Goal: Navigation & Orientation: Find specific page/section

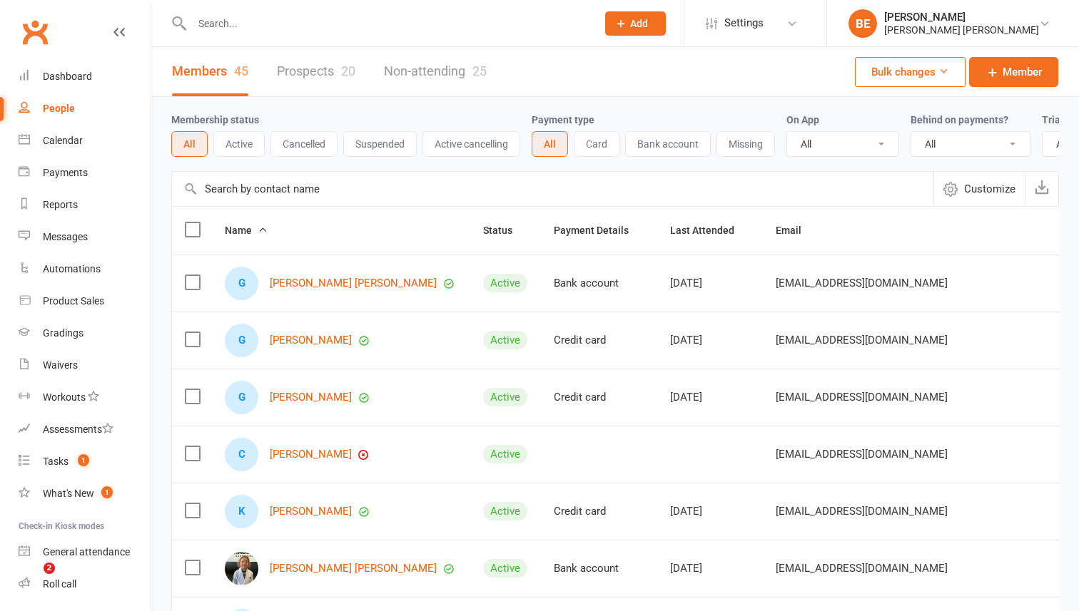
select select "50"
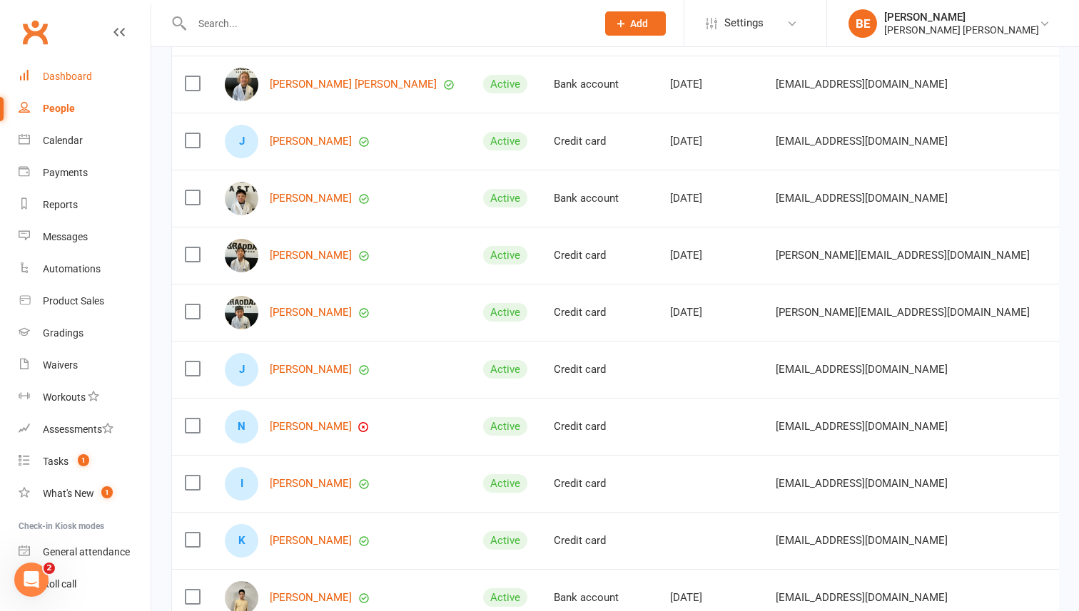
click at [71, 73] on div "Dashboard" at bounding box center [67, 76] width 49 height 11
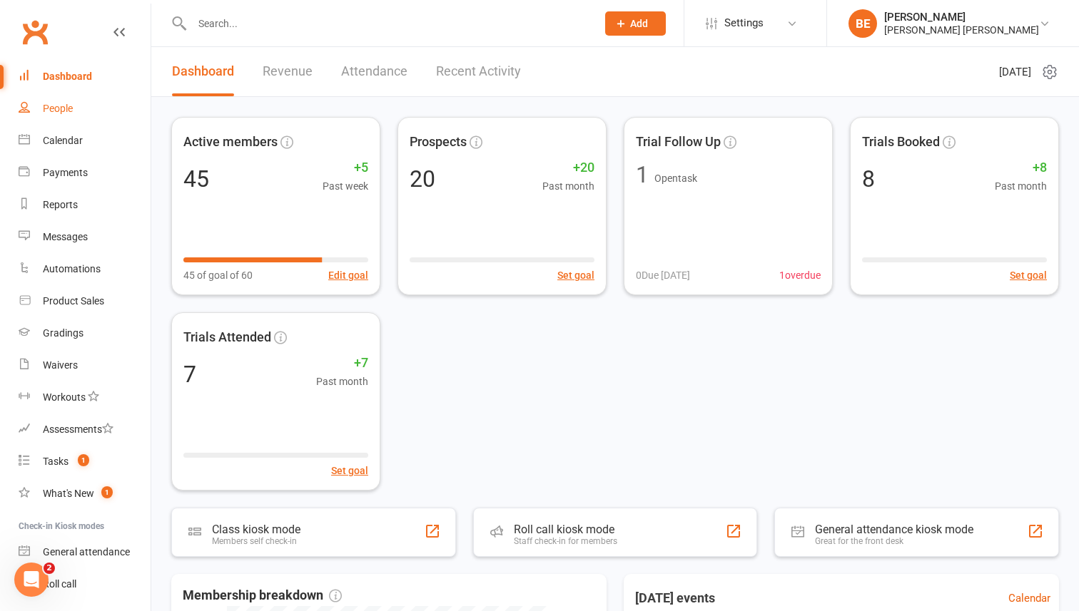
click at [64, 108] on div "People" at bounding box center [58, 108] width 30 height 11
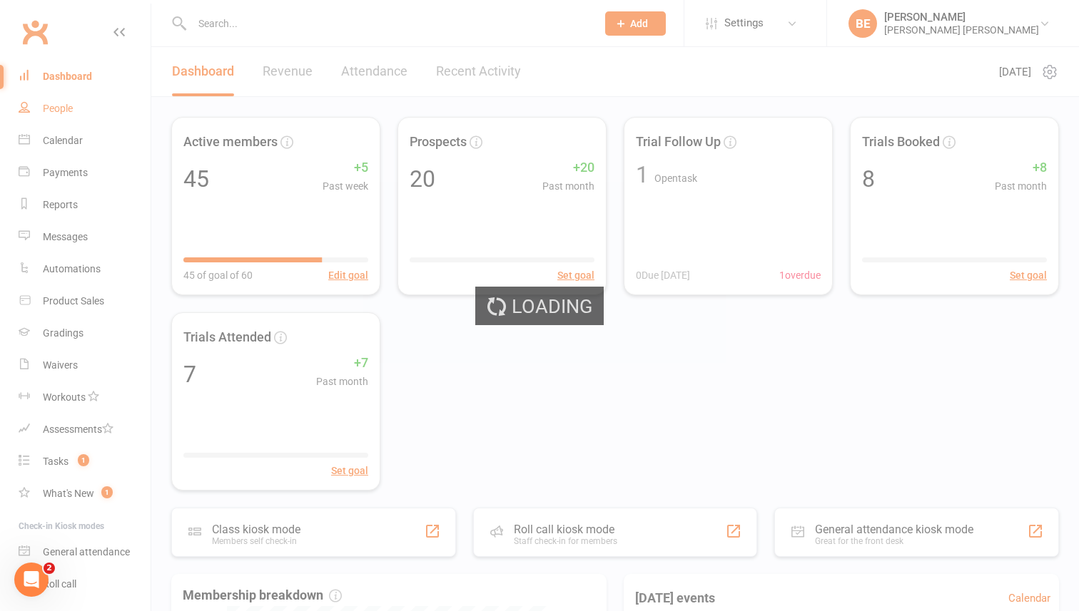
select select "50"
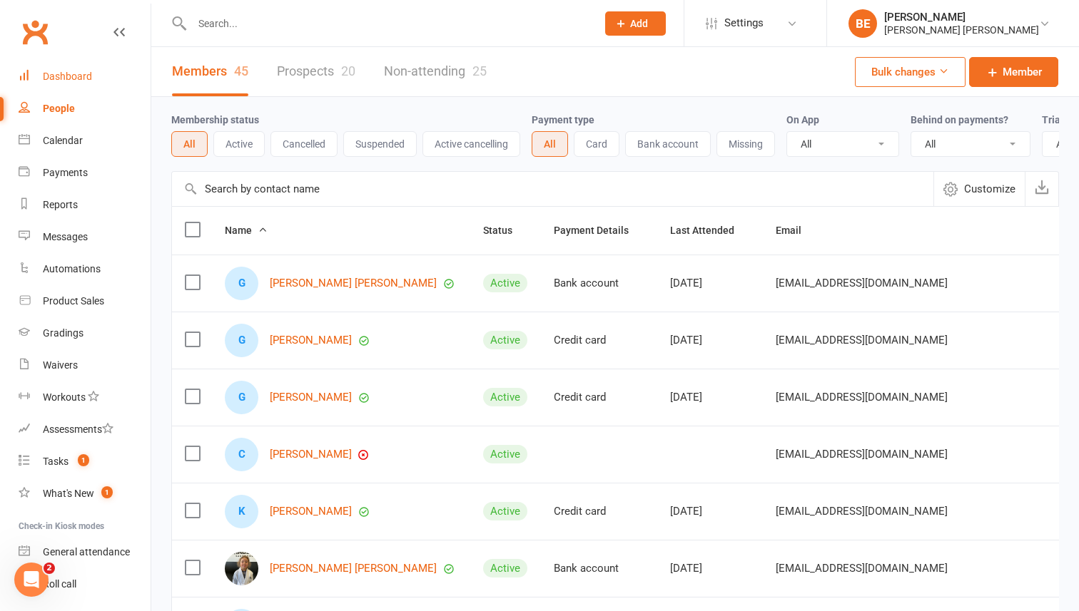
click at [76, 66] on link "Dashboard" at bounding box center [85, 77] width 132 height 32
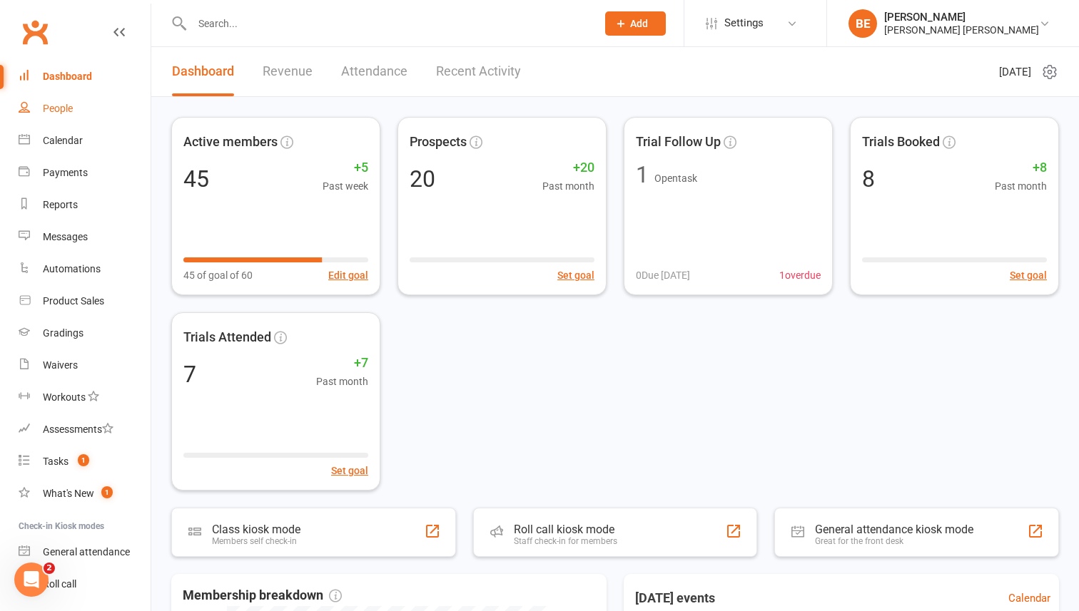
click at [61, 111] on div "People" at bounding box center [58, 108] width 30 height 11
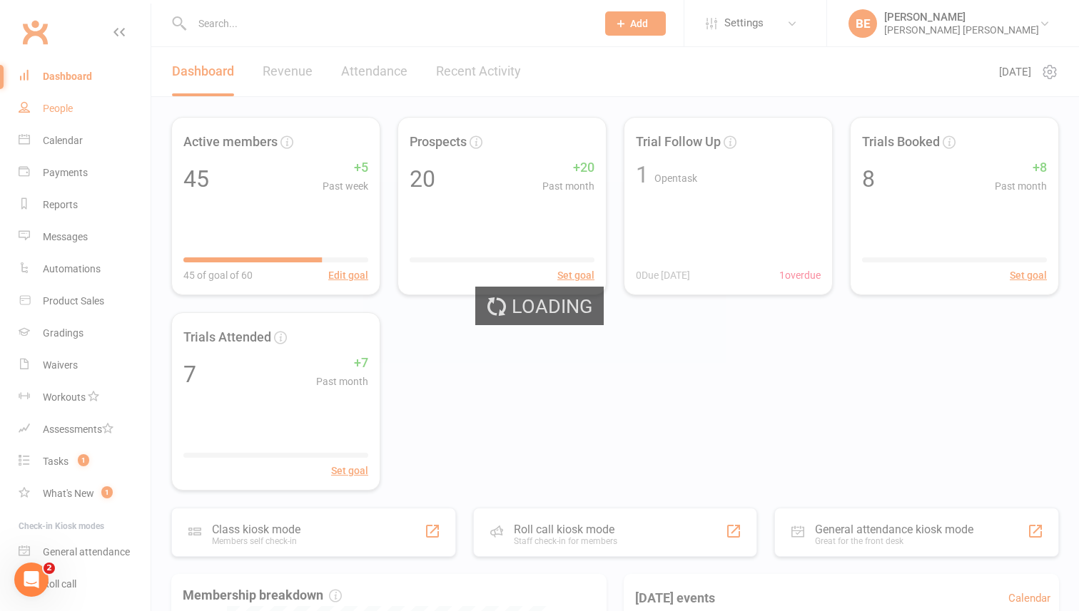
select select "50"
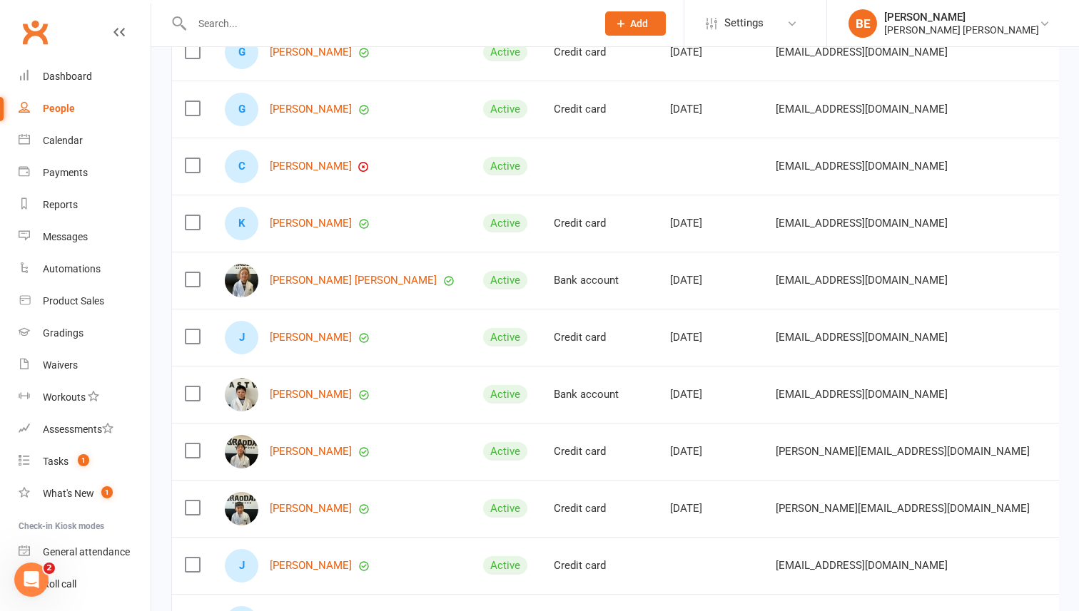
scroll to position [310, 0]
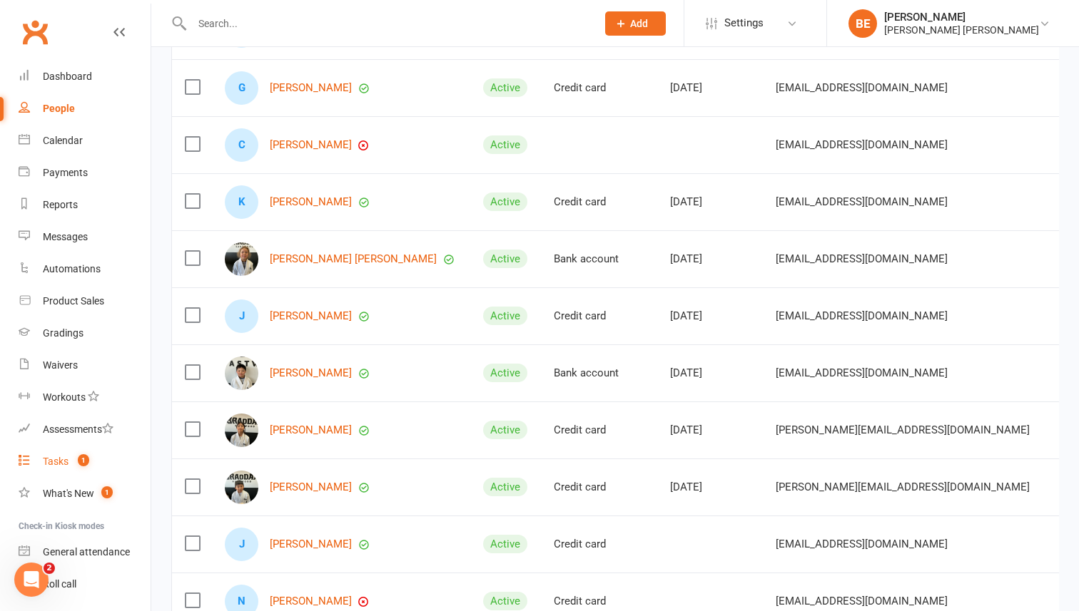
click at [64, 459] on div "Tasks" at bounding box center [56, 461] width 26 height 11
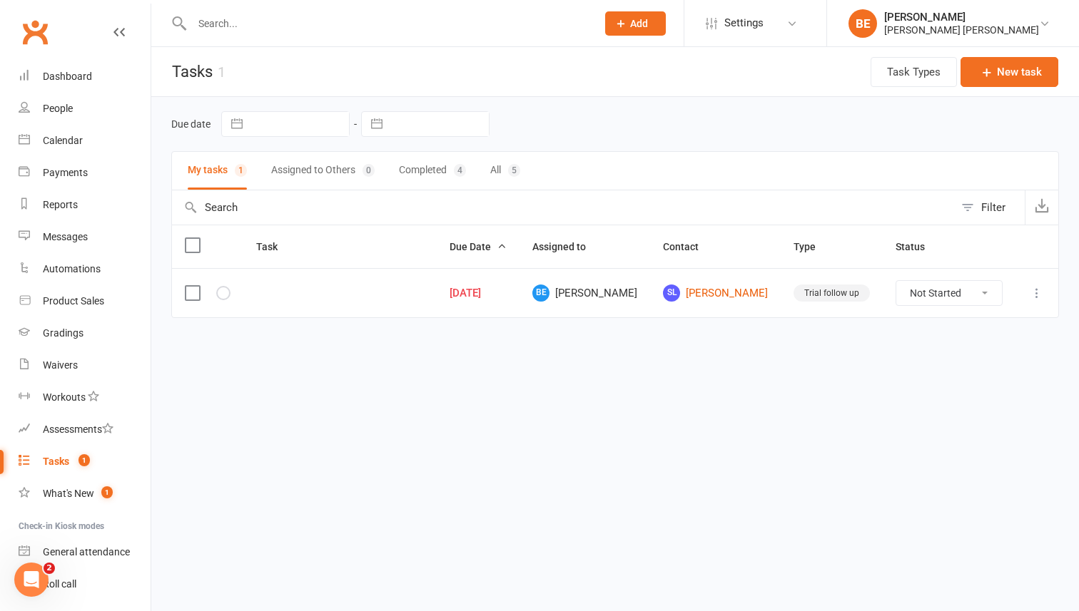
click at [987, 291] on select "Not Started In Progress Waiting Complete" at bounding box center [949, 293] width 106 height 24
select select "unstarted"
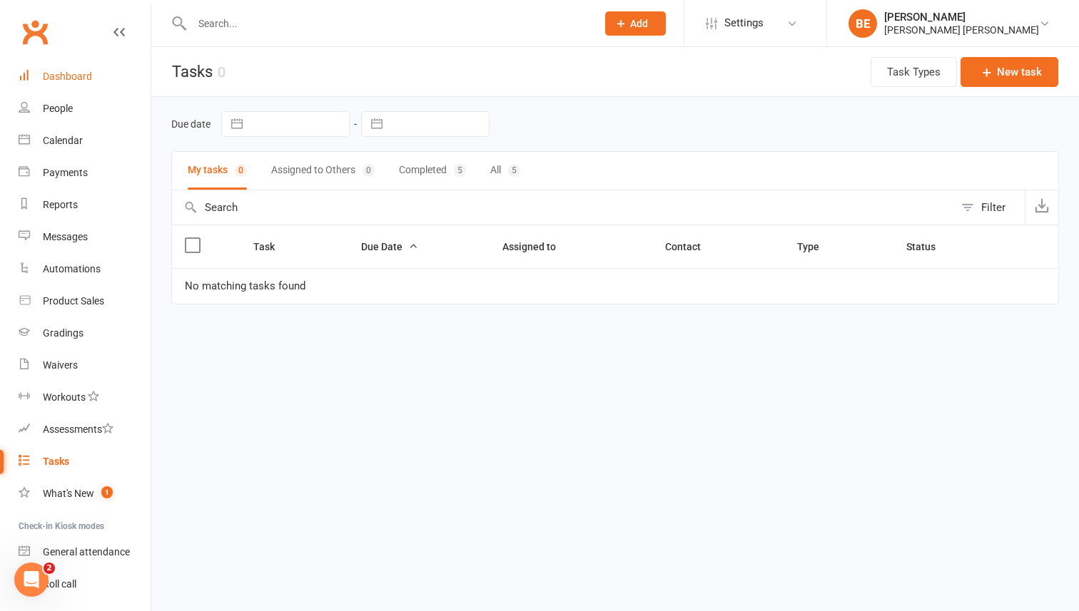
click at [77, 81] on div "Dashboard" at bounding box center [67, 76] width 49 height 11
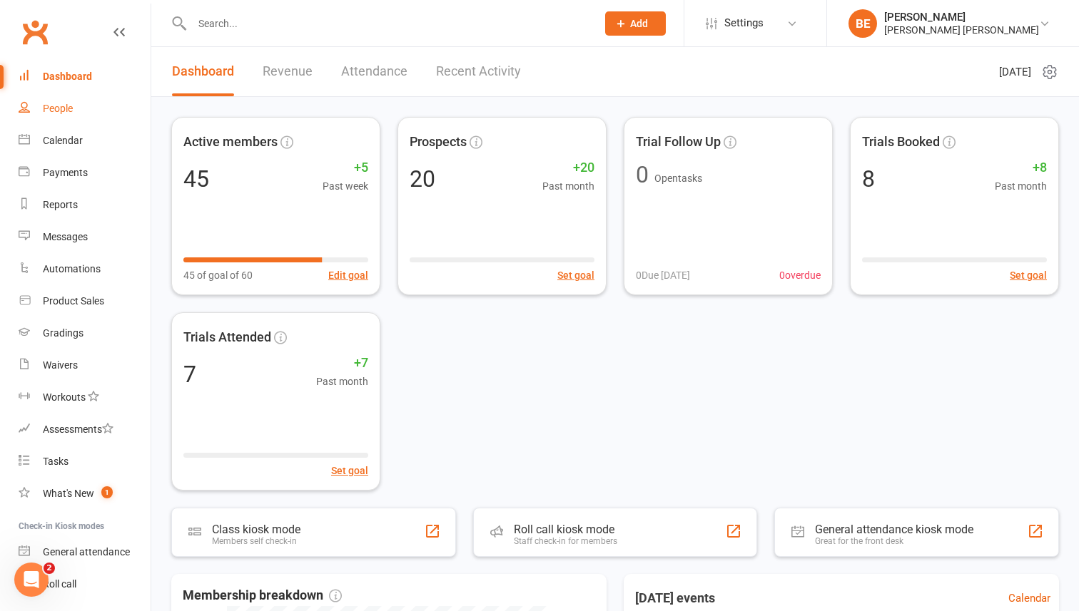
click at [61, 111] on div "People" at bounding box center [58, 108] width 30 height 11
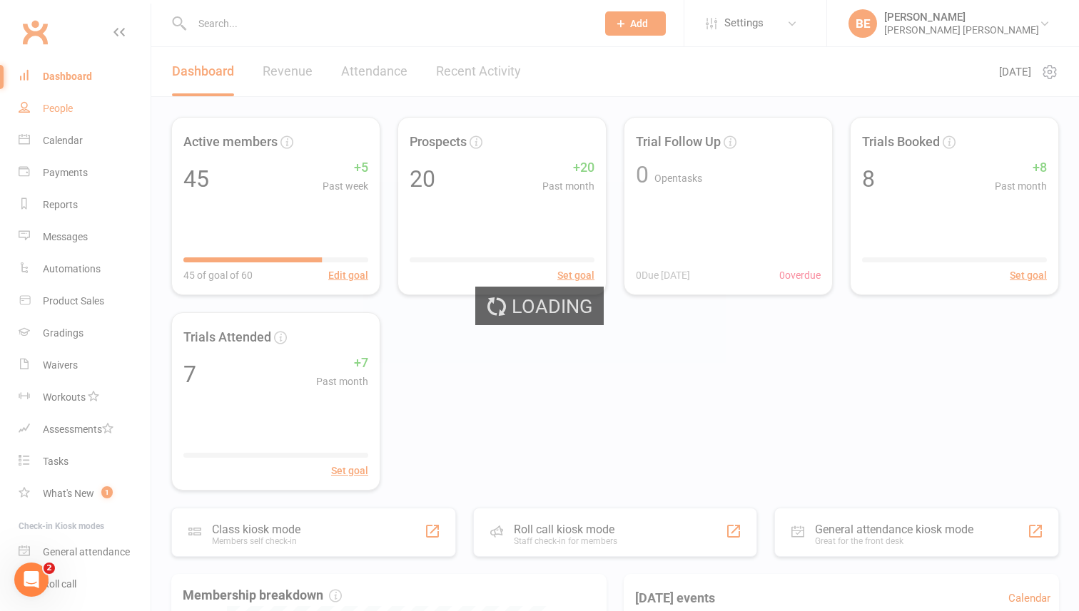
select select "50"
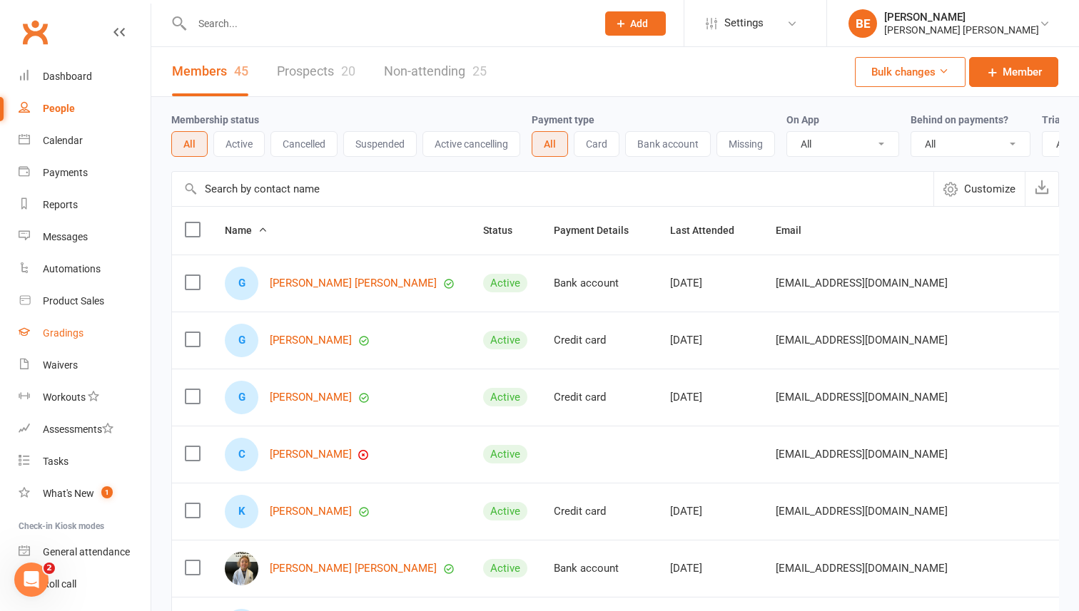
click at [64, 340] on link "Gradings" at bounding box center [85, 334] width 132 height 32
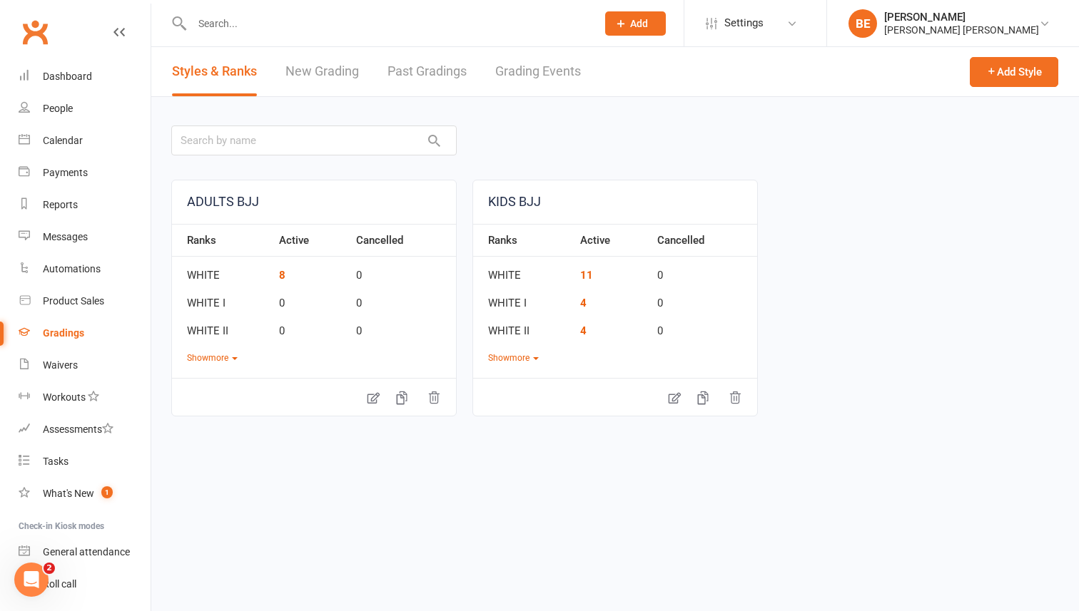
click at [315, 72] on link "New Grading" at bounding box center [321, 71] width 73 height 49
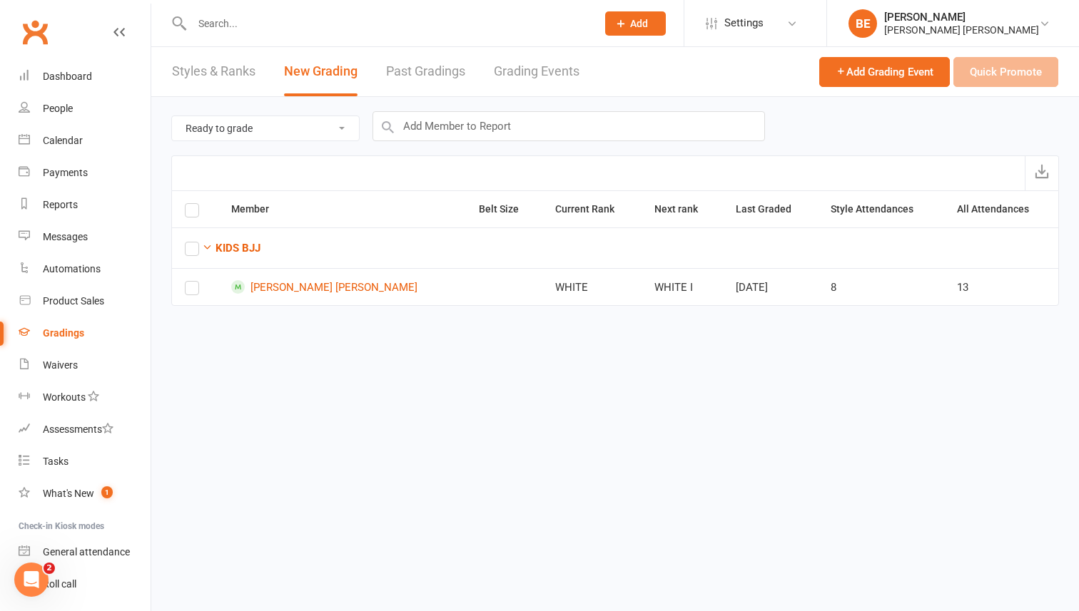
click at [213, 68] on link "Styles & Ranks" at bounding box center [213, 71] width 83 height 49
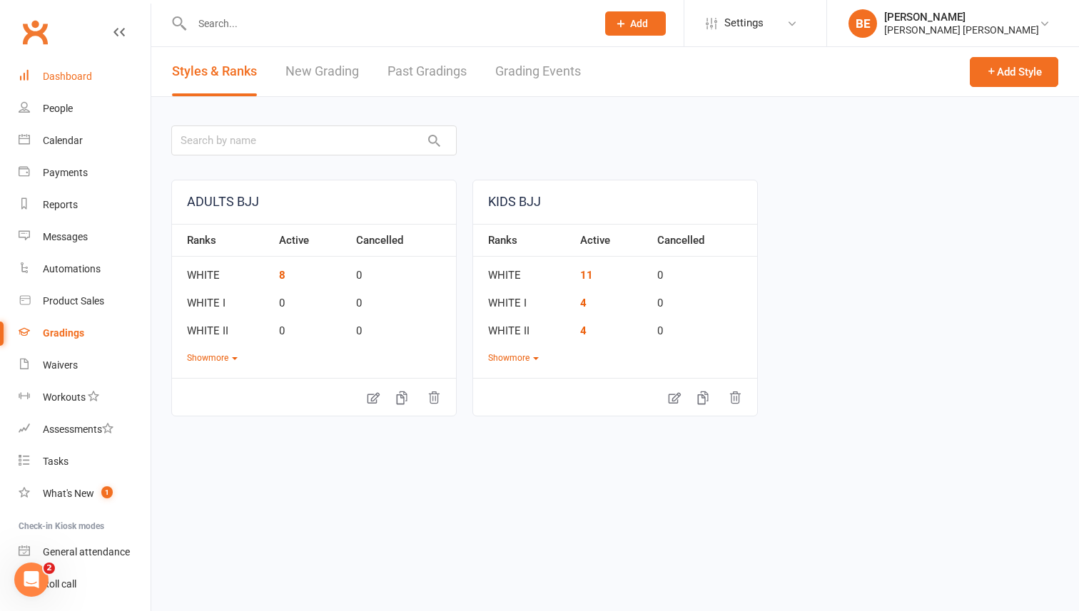
click at [68, 77] on div "Dashboard" at bounding box center [67, 76] width 49 height 11
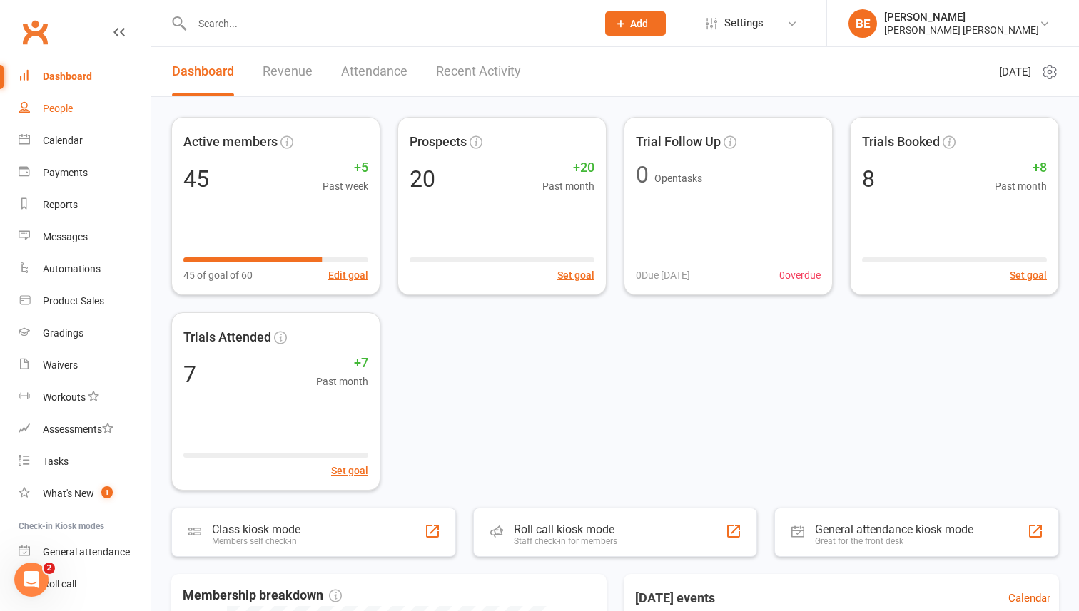
click at [49, 103] on div "People" at bounding box center [58, 108] width 30 height 11
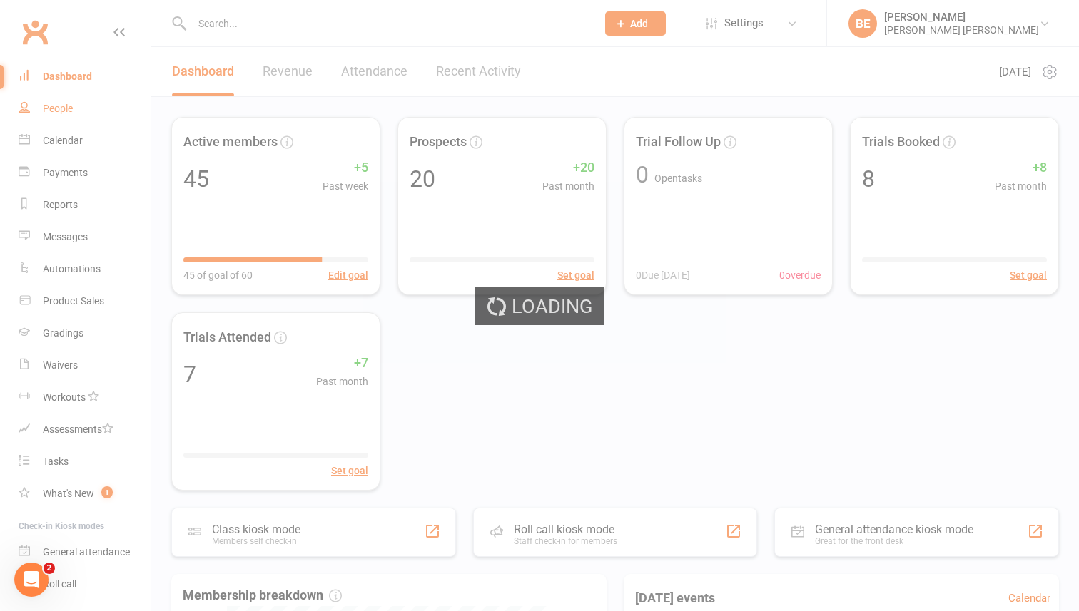
select select "50"
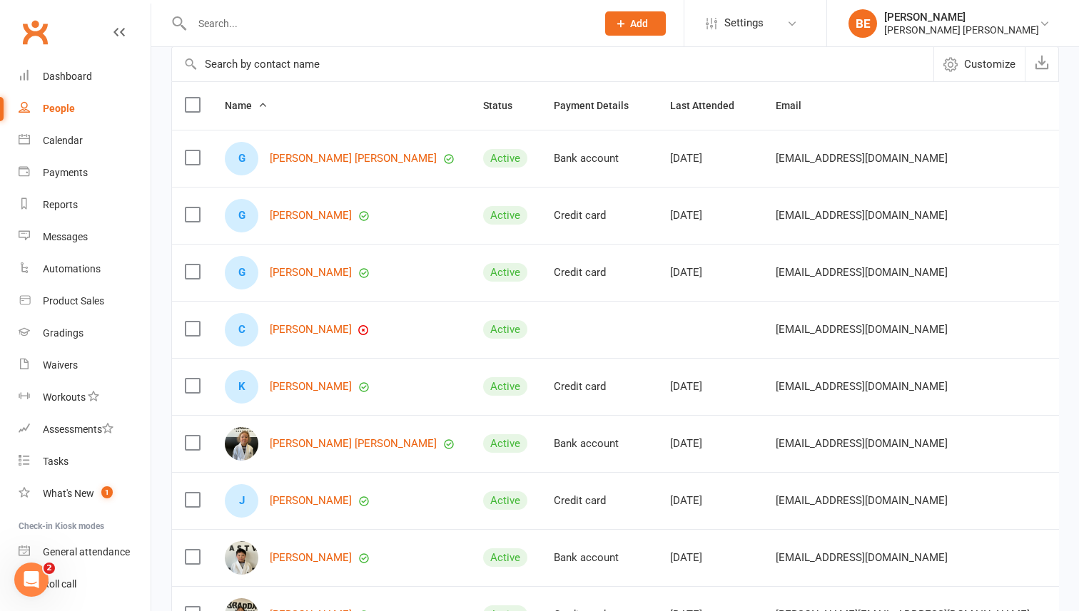
scroll to position [124, 0]
click at [64, 81] on div "Dashboard" at bounding box center [67, 76] width 49 height 11
